Goal: Information Seeking & Learning: Check status

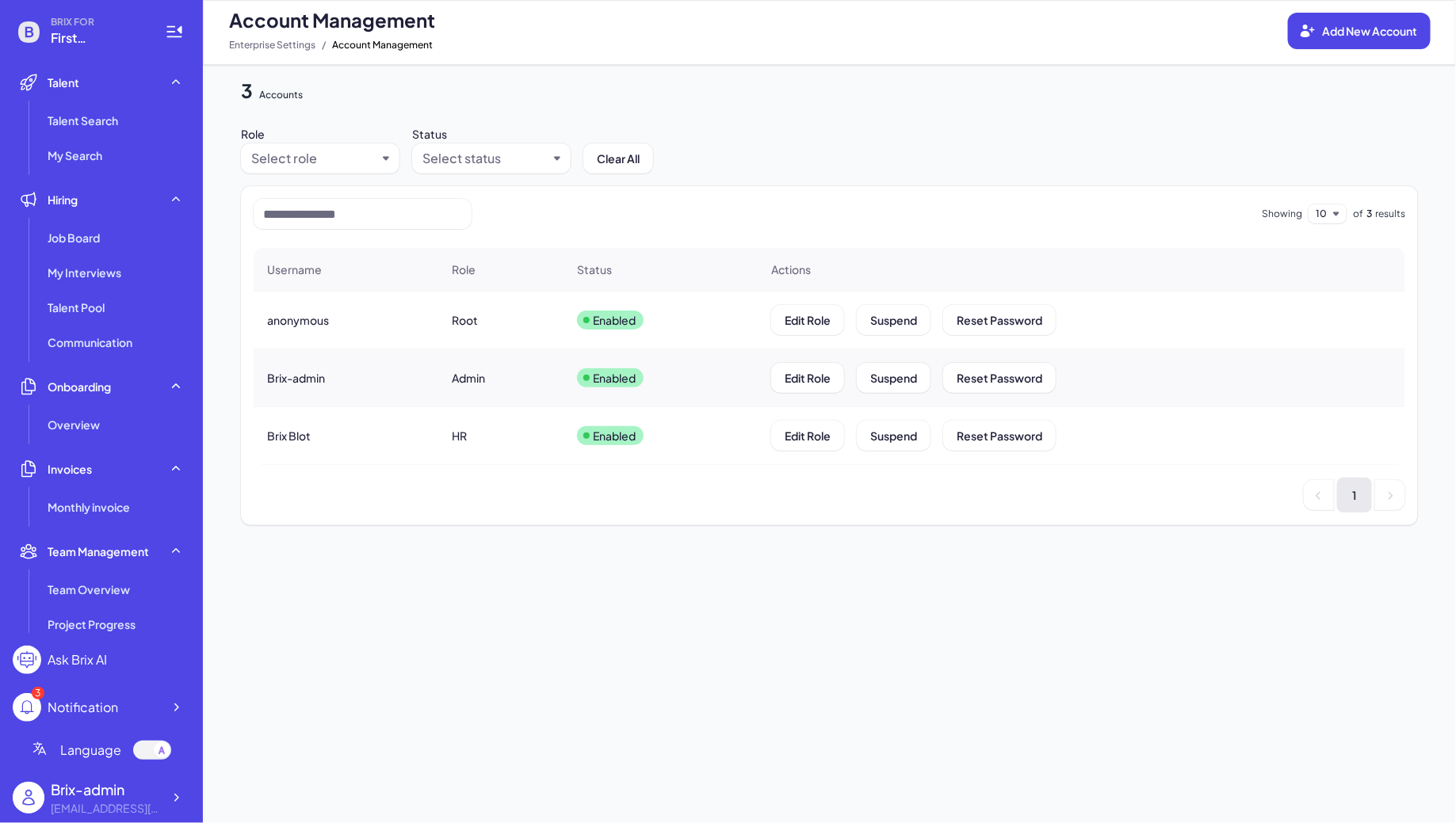
scroll to position [268, 0]
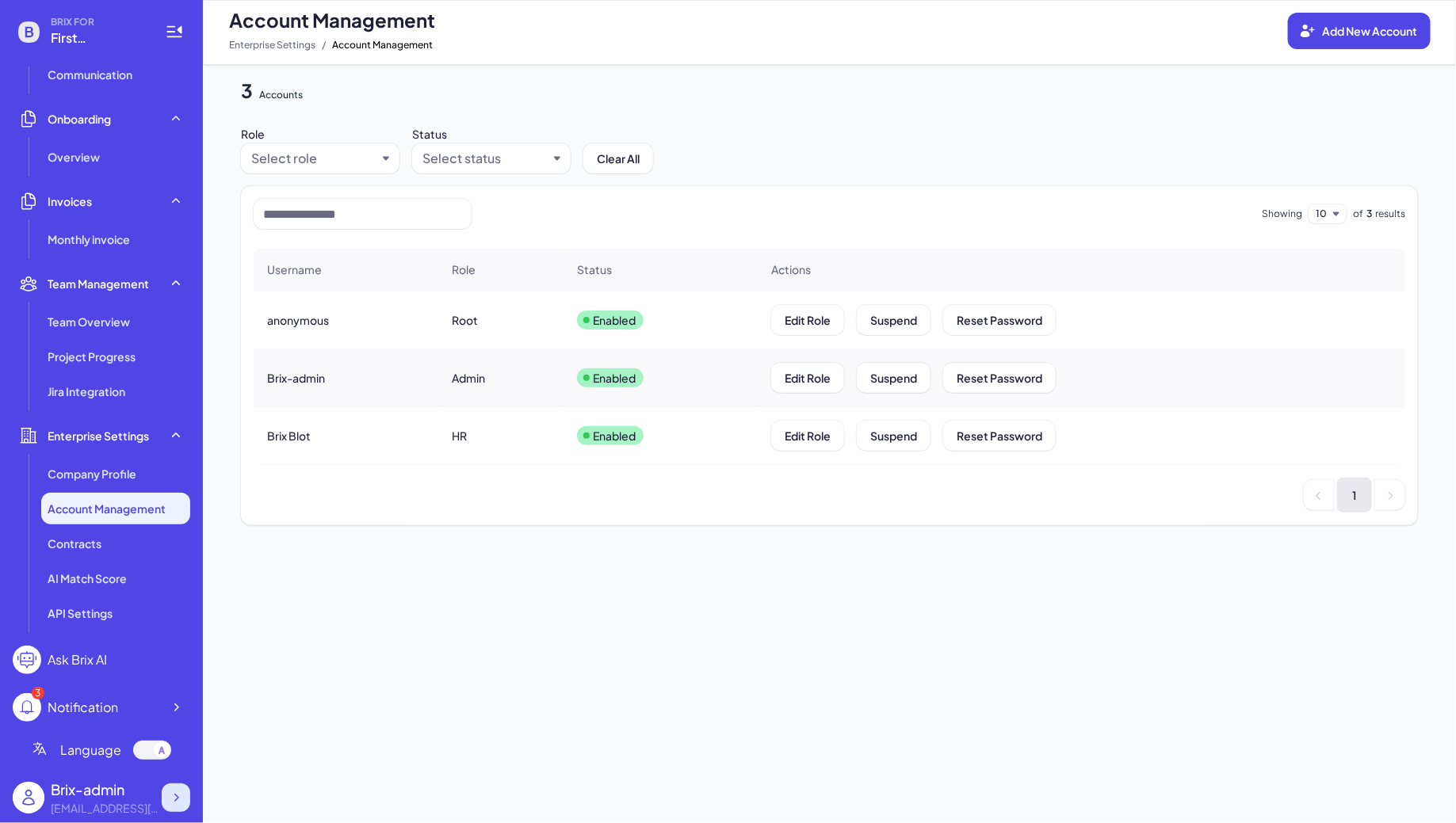
click at [180, 801] on icon at bounding box center [176, 797] width 16 height 16
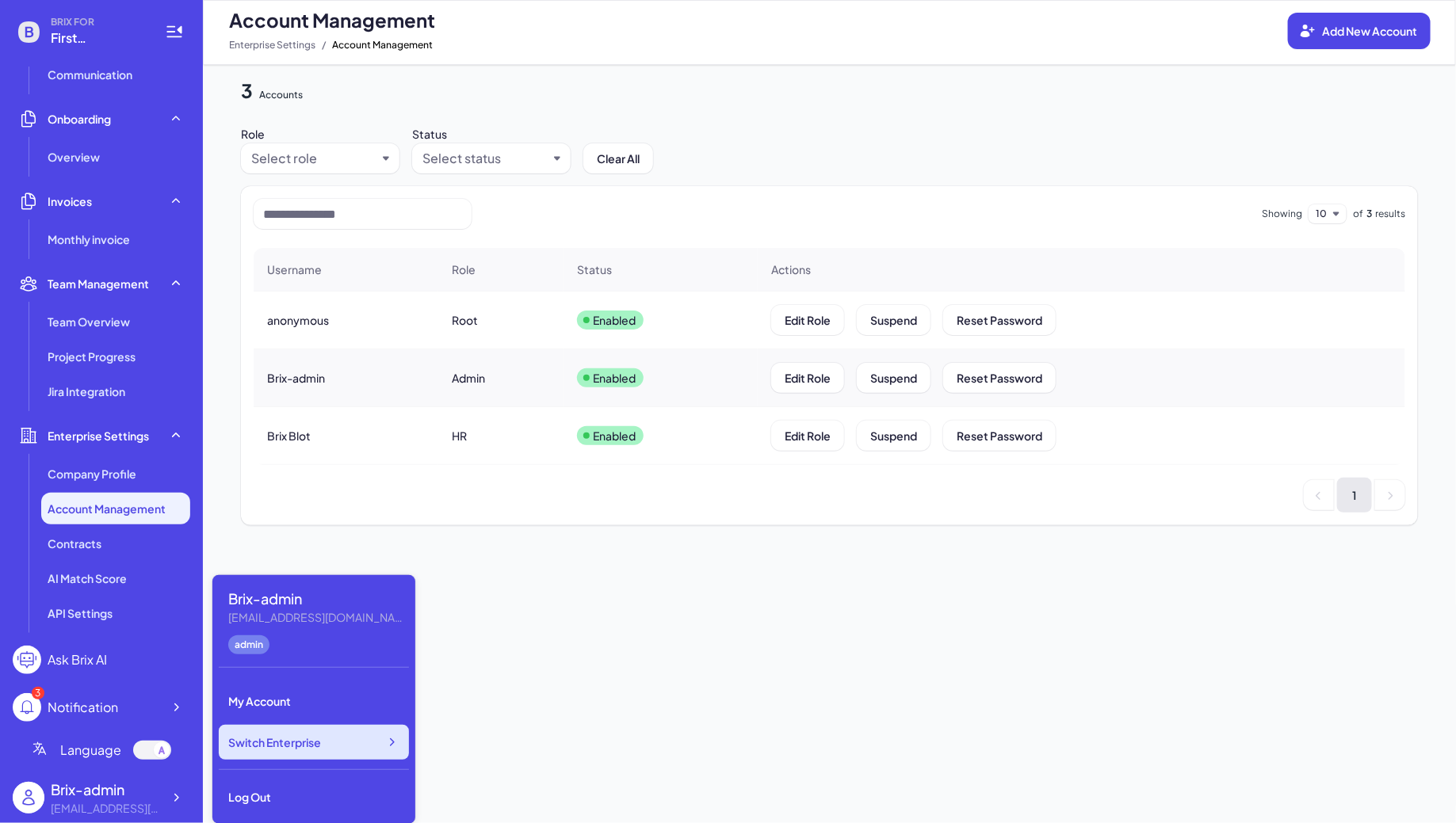
click at [313, 750] on span "Switch Enterprise" at bounding box center [274, 742] width 93 height 16
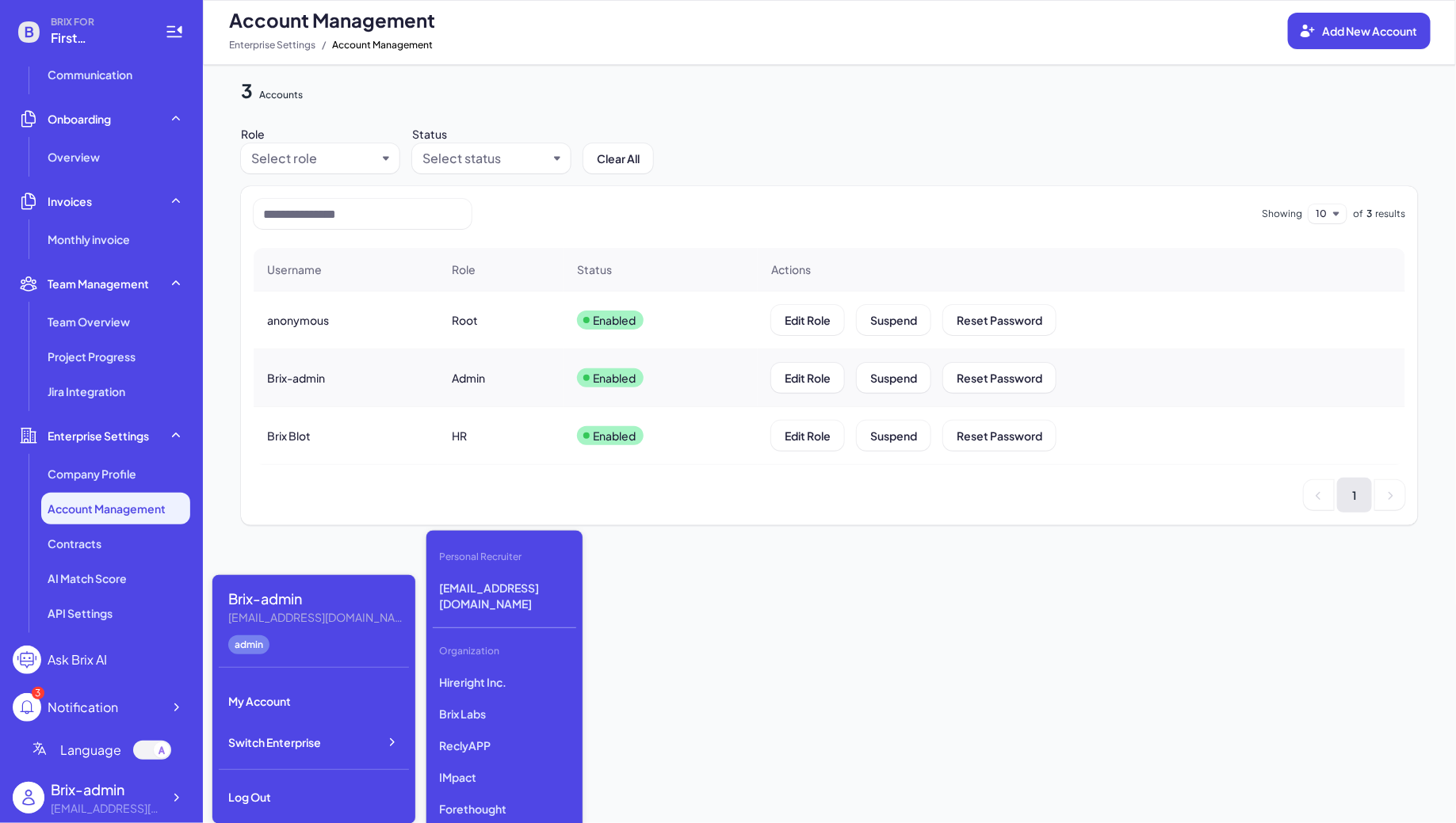
scroll to position [2754, 0]
click at [482, 734] on p "Reverie AI" at bounding box center [504, 748] width 143 height 29
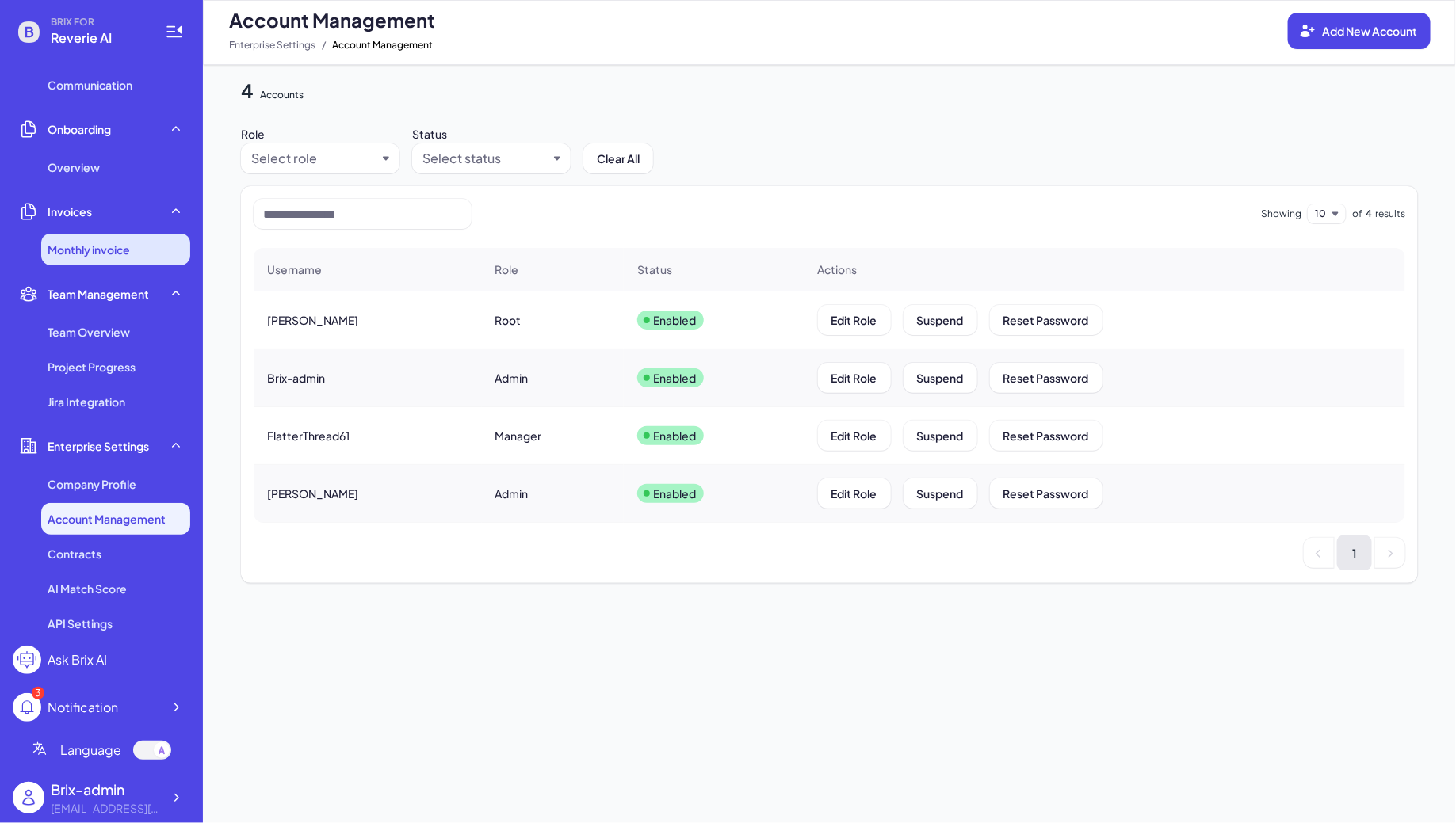
scroll to position [268, 0]
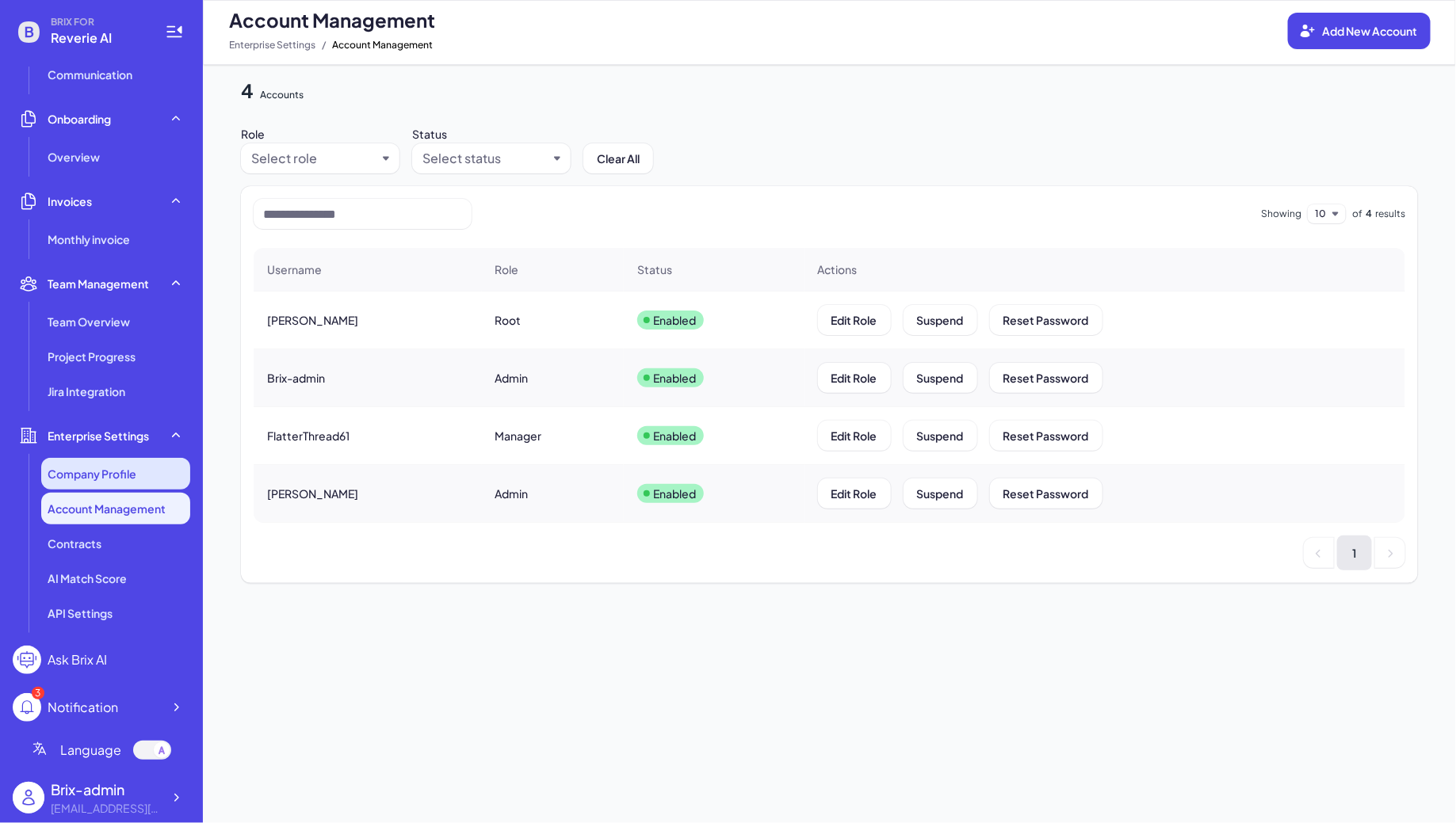
click at [104, 473] on span "Company Profile" at bounding box center [91, 473] width 88 height 16
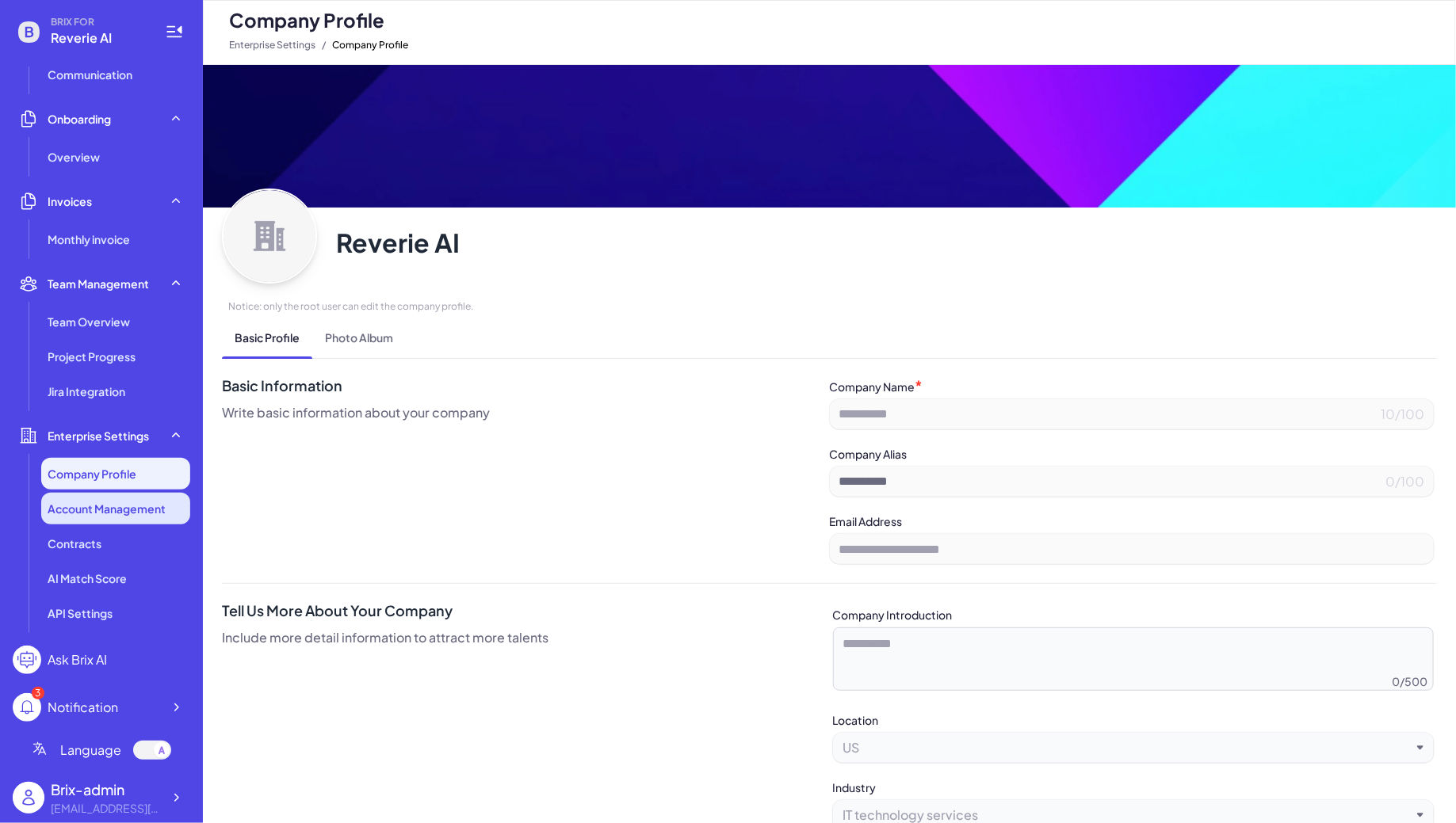
click at [118, 500] on span "Account Management" at bounding box center [106, 508] width 118 height 16
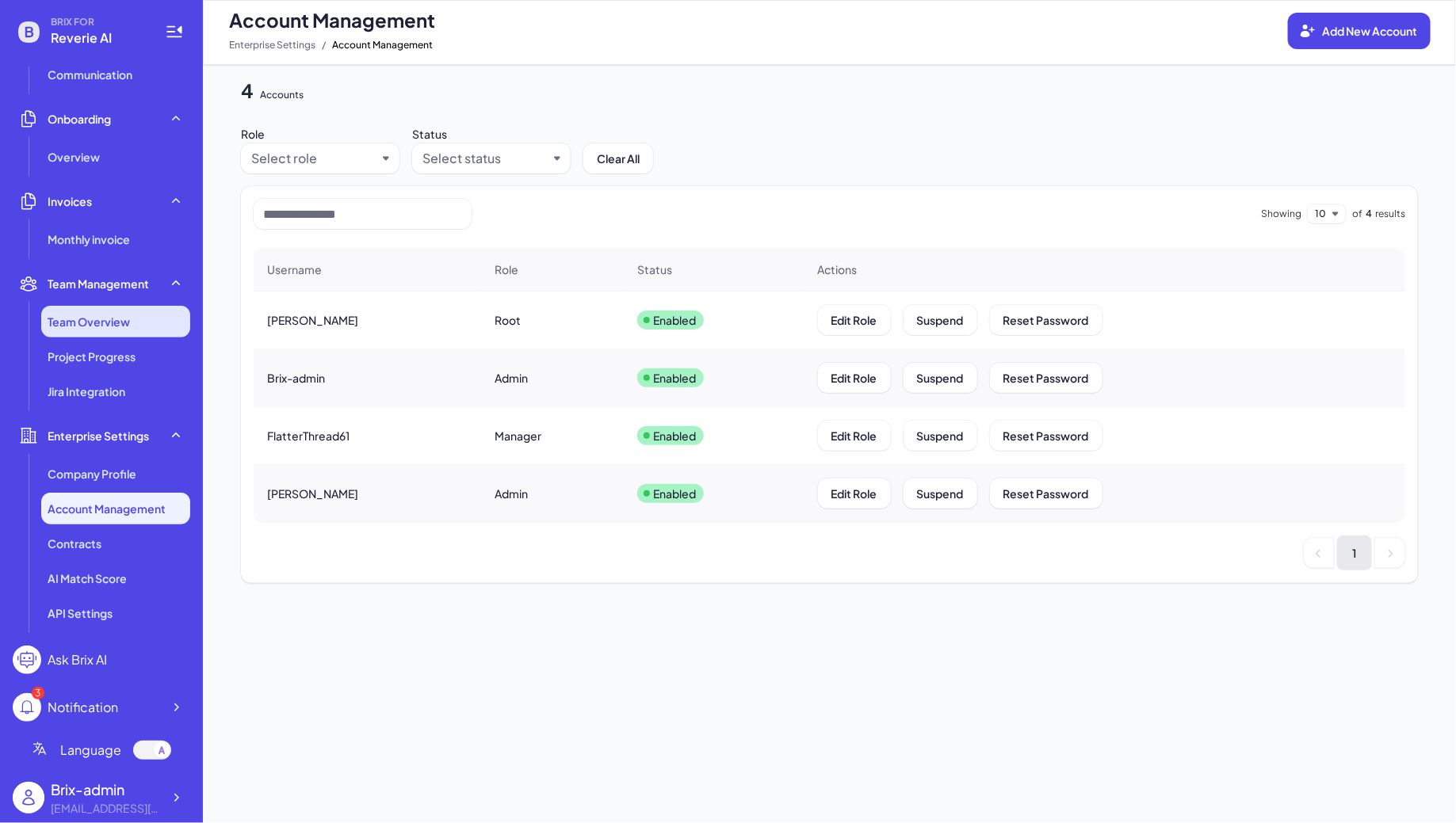
click at [100, 321] on span "Team Overview" at bounding box center [88, 321] width 83 height 16
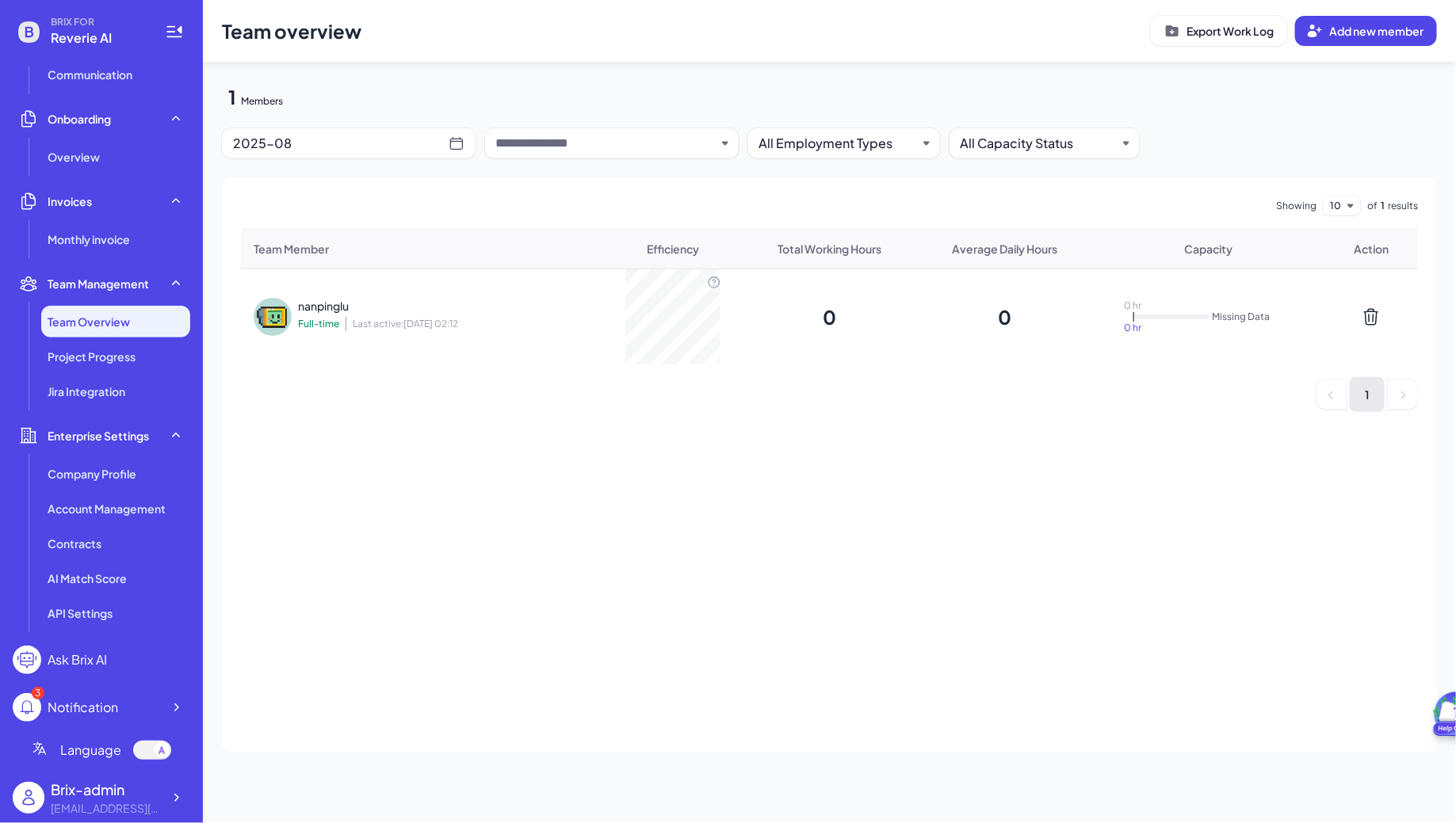
click at [387, 315] on div "nanpinglu Full-time Last active: [DATE] 02:12" at bounding box center [400, 316] width 206 height 38
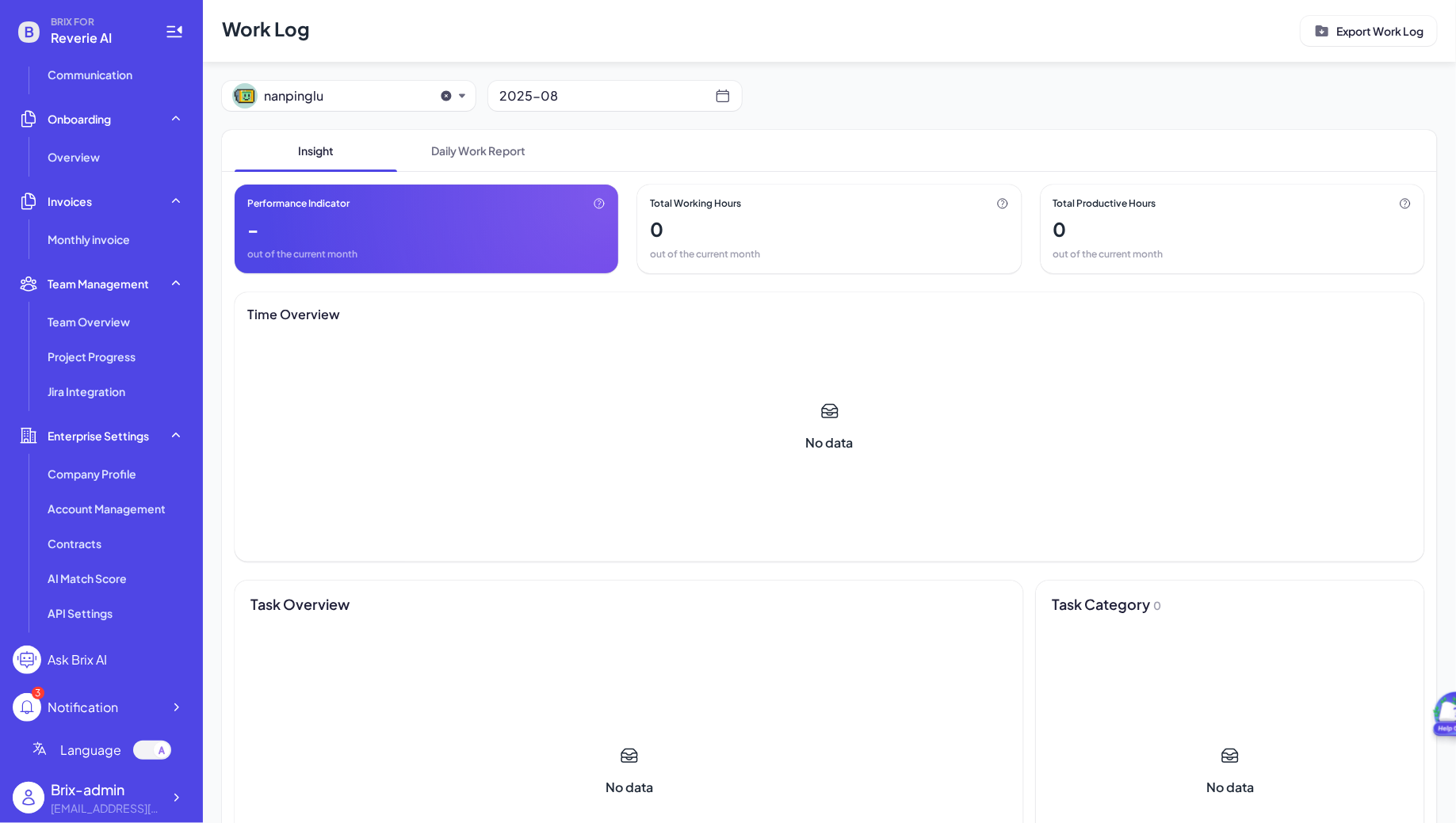
click at [559, 93] on div "2025-08" at bounding box center [608, 96] width 216 height 22
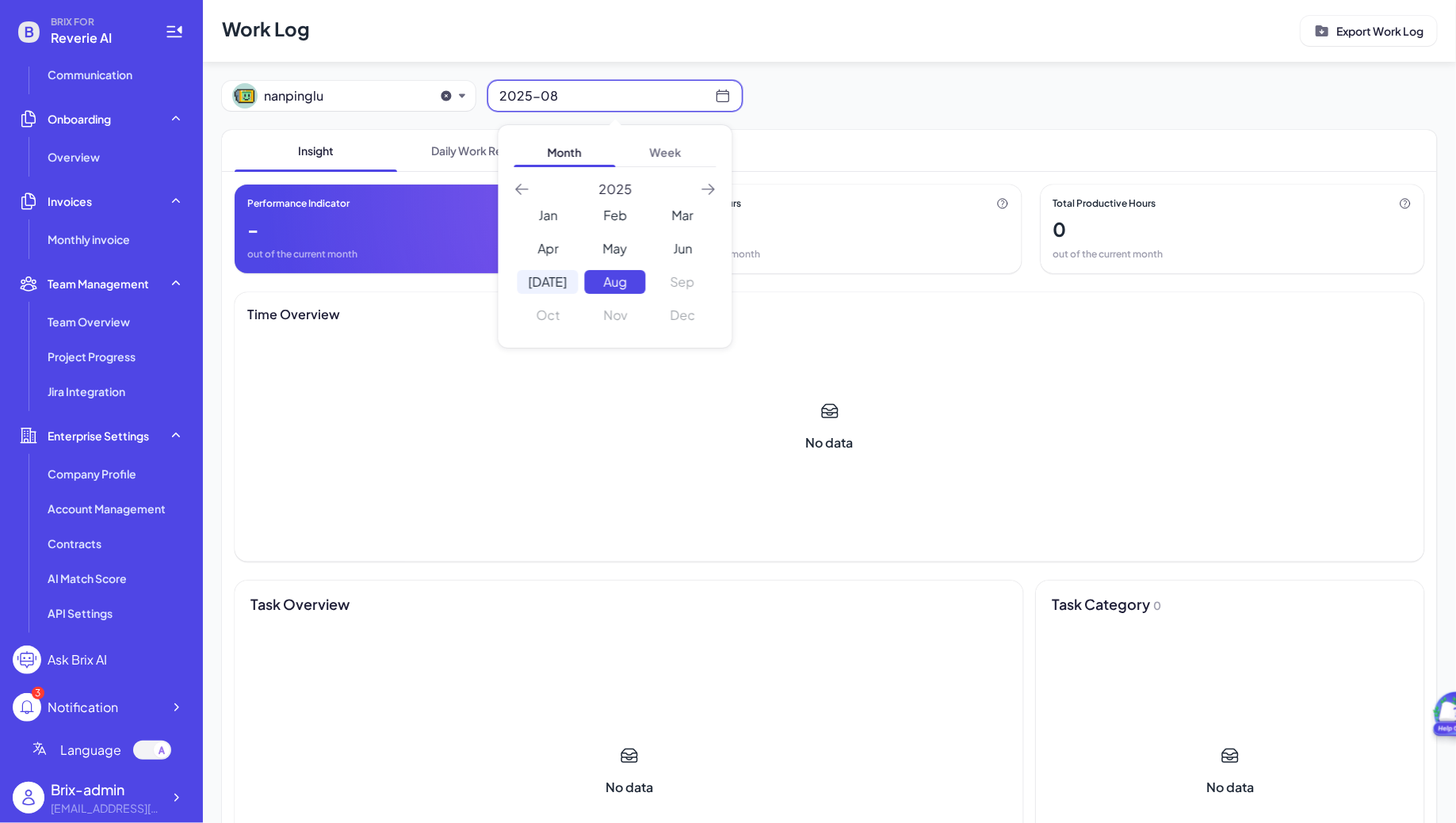
click at [548, 274] on div "[DATE]" at bounding box center [548, 282] width 61 height 24
